Goal: Task Accomplishment & Management: Manage account settings

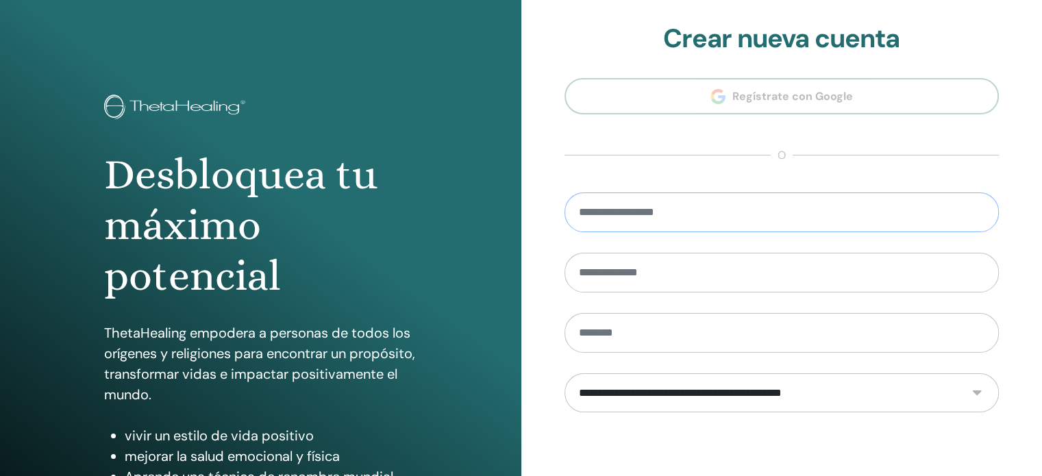
click at [674, 222] on input "email" at bounding box center [781, 212] width 435 height 40
type input "**********"
click at [655, 132] on section "**********" at bounding box center [781, 309] width 435 height 573
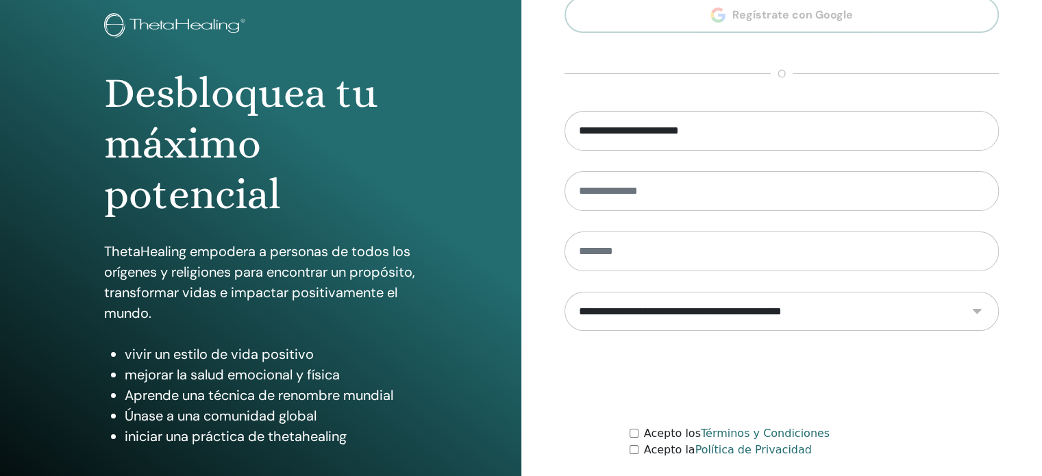
scroll to position [181, 0]
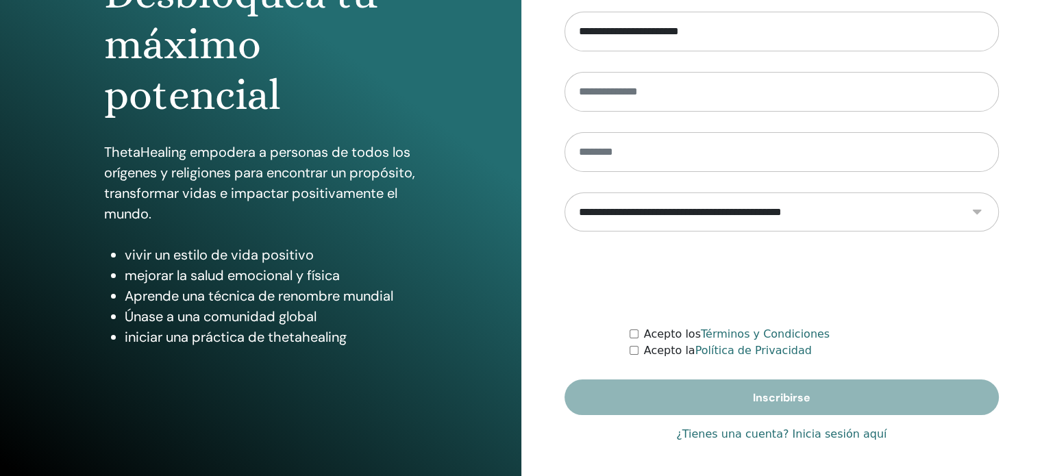
click at [810, 430] on font "¿Tienes una cuenta? Inicia sesión aquí" at bounding box center [781, 433] width 210 height 13
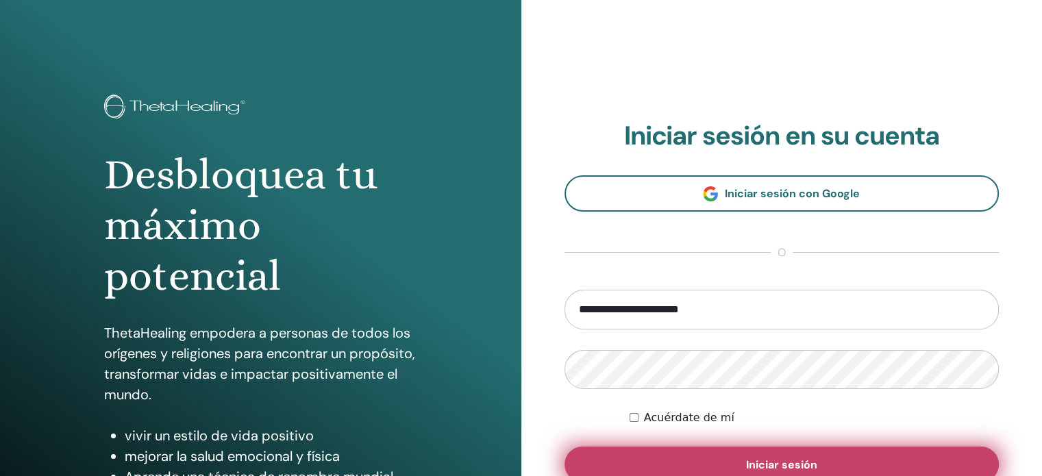
click at [775, 458] on font "Iniciar sesión" at bounding box center [781, 465] width 71 height 14
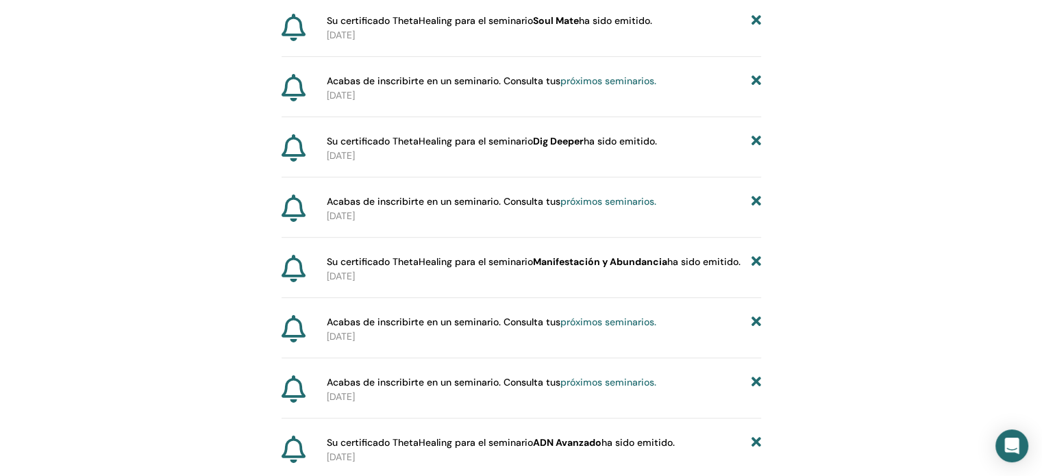
scroll to position [852, 0]
click at [562, 140] on font "Dig Deeper" at bounding box center [558, 141] width 51 height 12
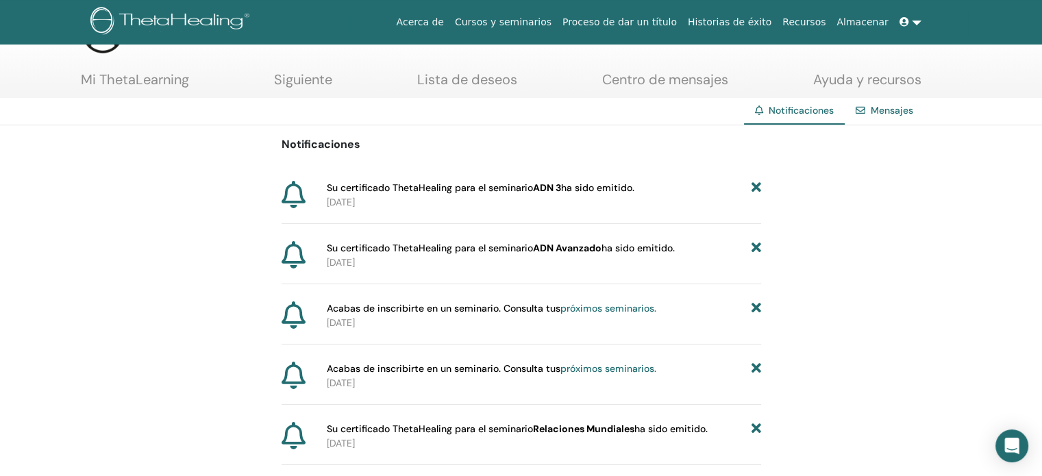
scroll to position [0, 0]
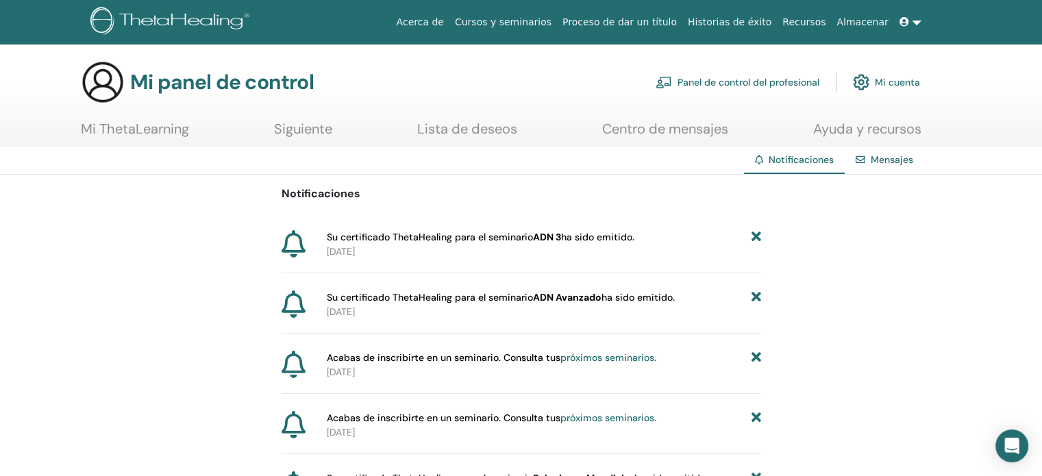
click at [545, 25] on font "Cursos y seminarios" at bounding box center [503, 21] width 97 height 11
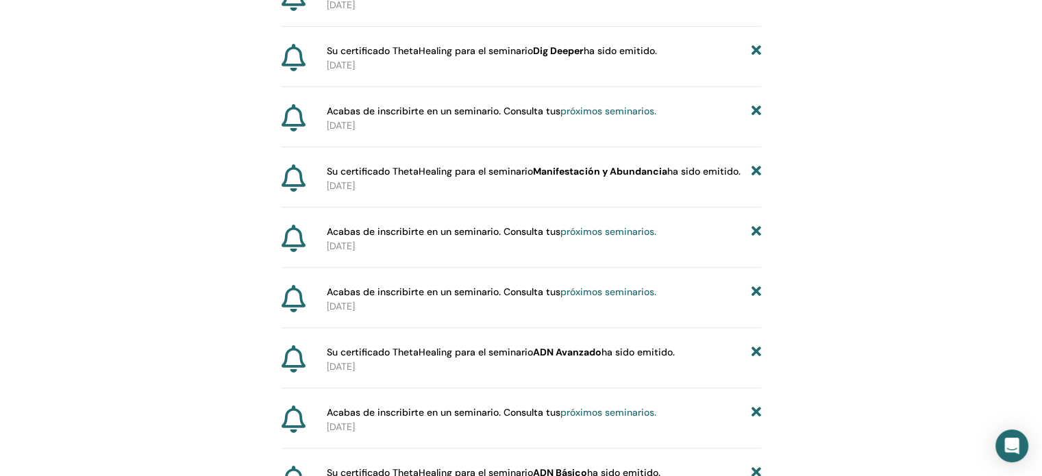
scroll to position [943, 0]
